Goal: Task Accomplishment & Management: Complete application form

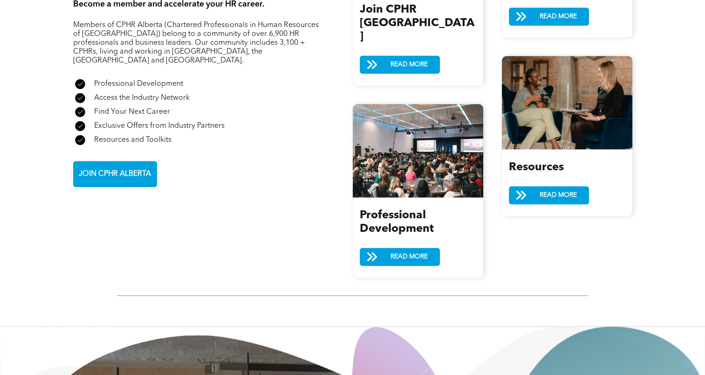
scroll to position [1053, 0]
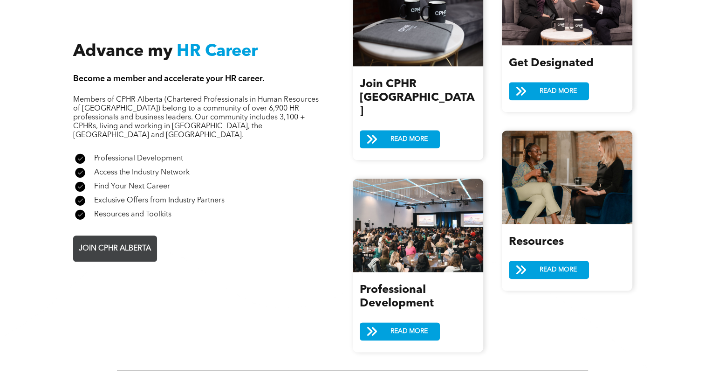
click at [111, 239] on span "JOIN CPHR ALBERTA" at bounding box center [114, 248] width 79 height 18
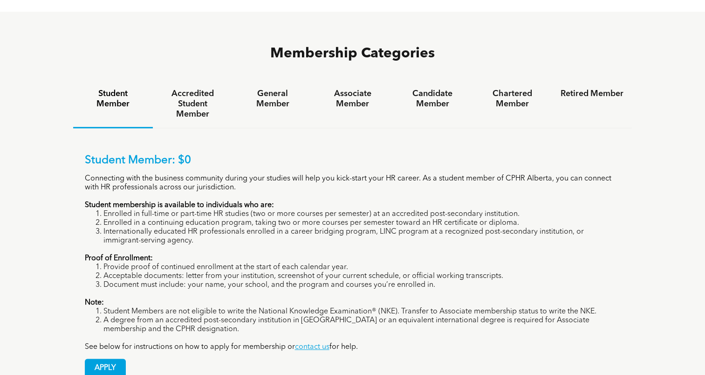
scroll to position [606, 0]
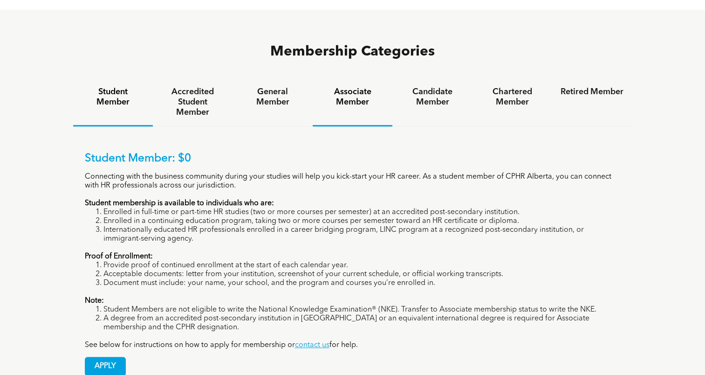
click at [349, 78] on div "Associate Member" at bounding box center [353, 102] width 80 height 48
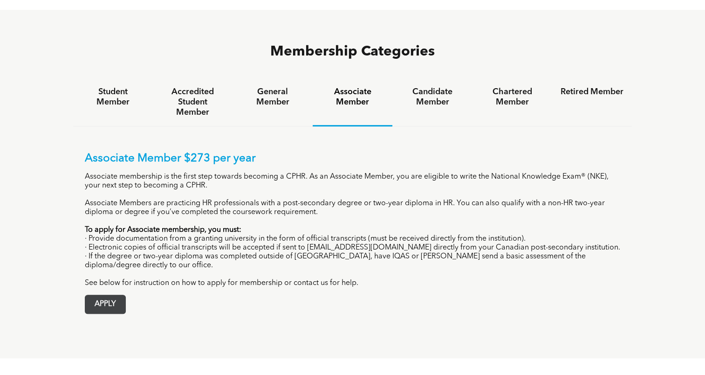
click at [114, 295] on span "APPLY" at bounding box center [105, 304] width 40 height 18
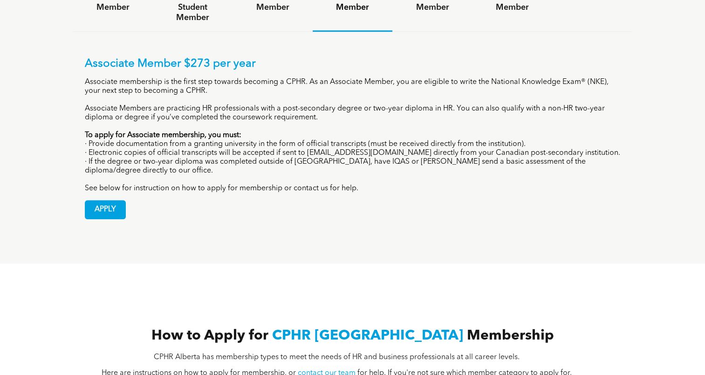
scroll to position [699, 0]
